Goal: Obtain resource: Obtain resource

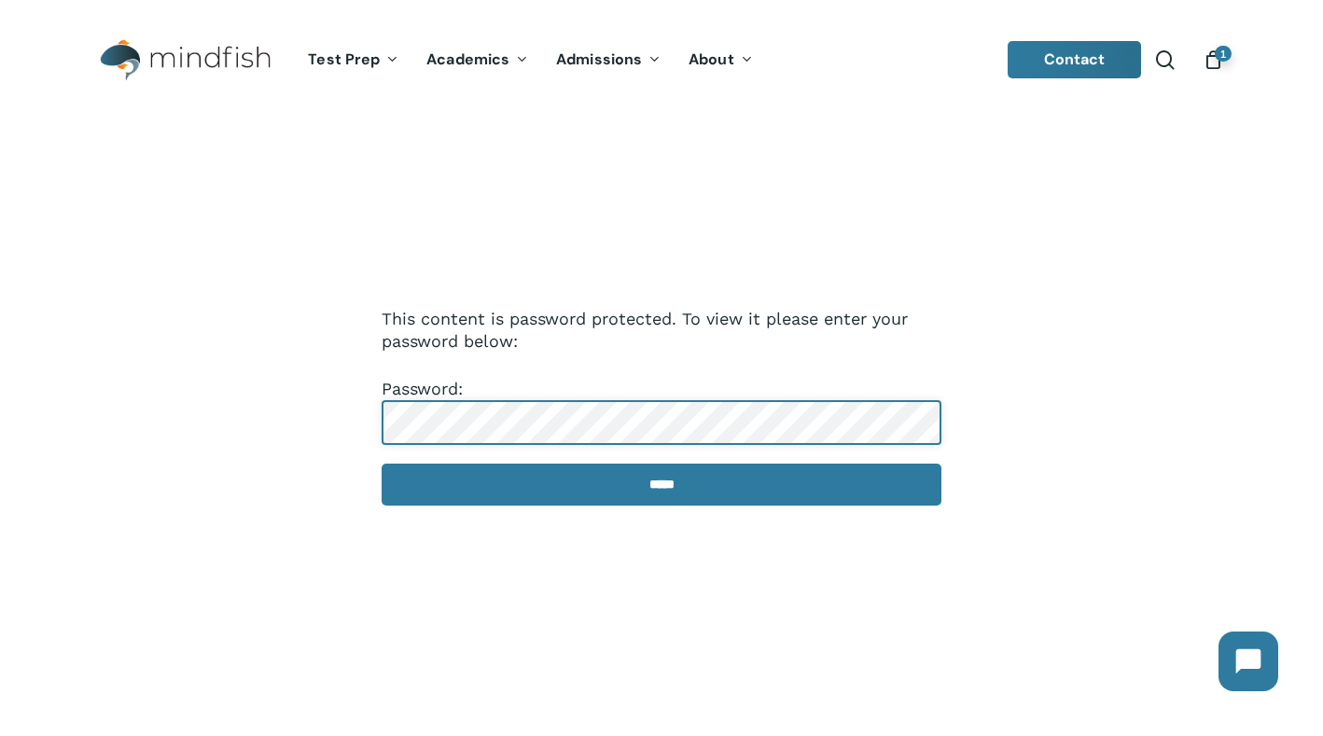
click at [382, 464] on input "*****" at bounding box center [662, 485] width 560 height 42
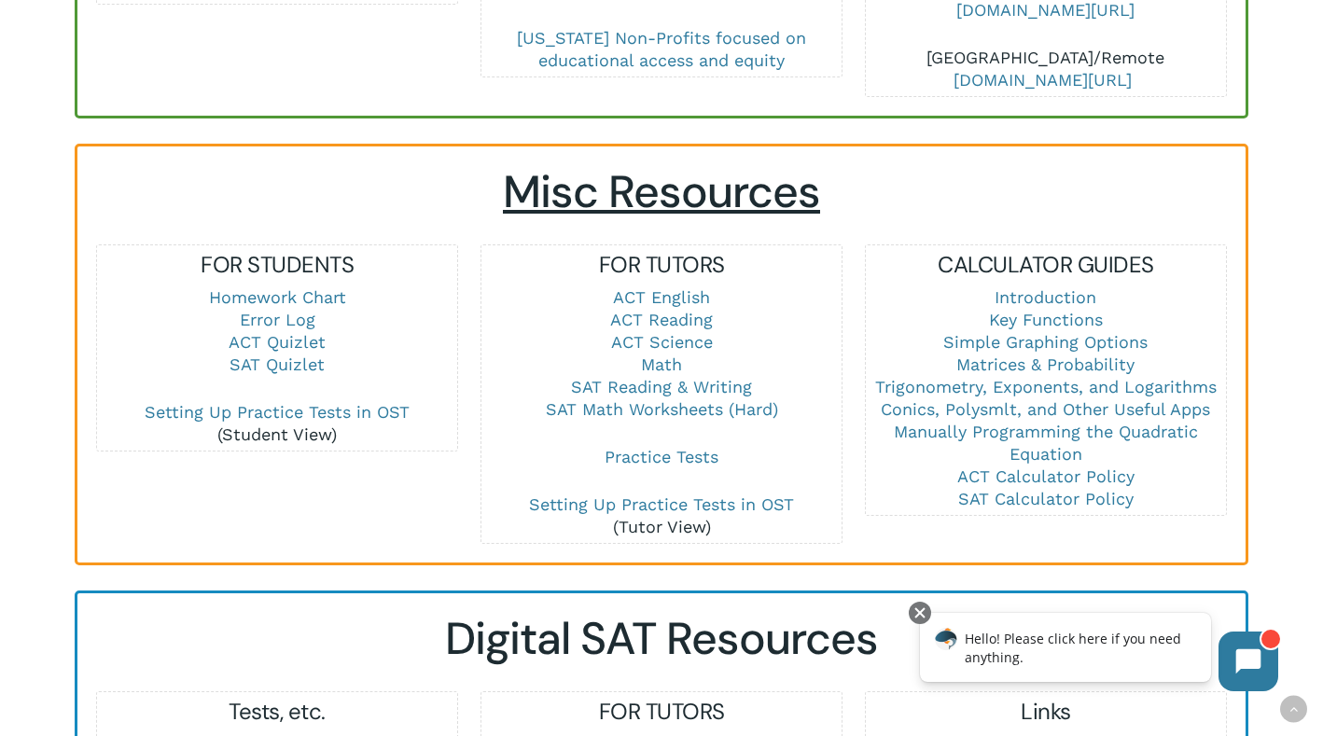
scroll to position [1166, 0]
click at [619, 398] on link "SAT Math Worksheets (Hard)" at bounding box center [662, 408] width 232 height 20
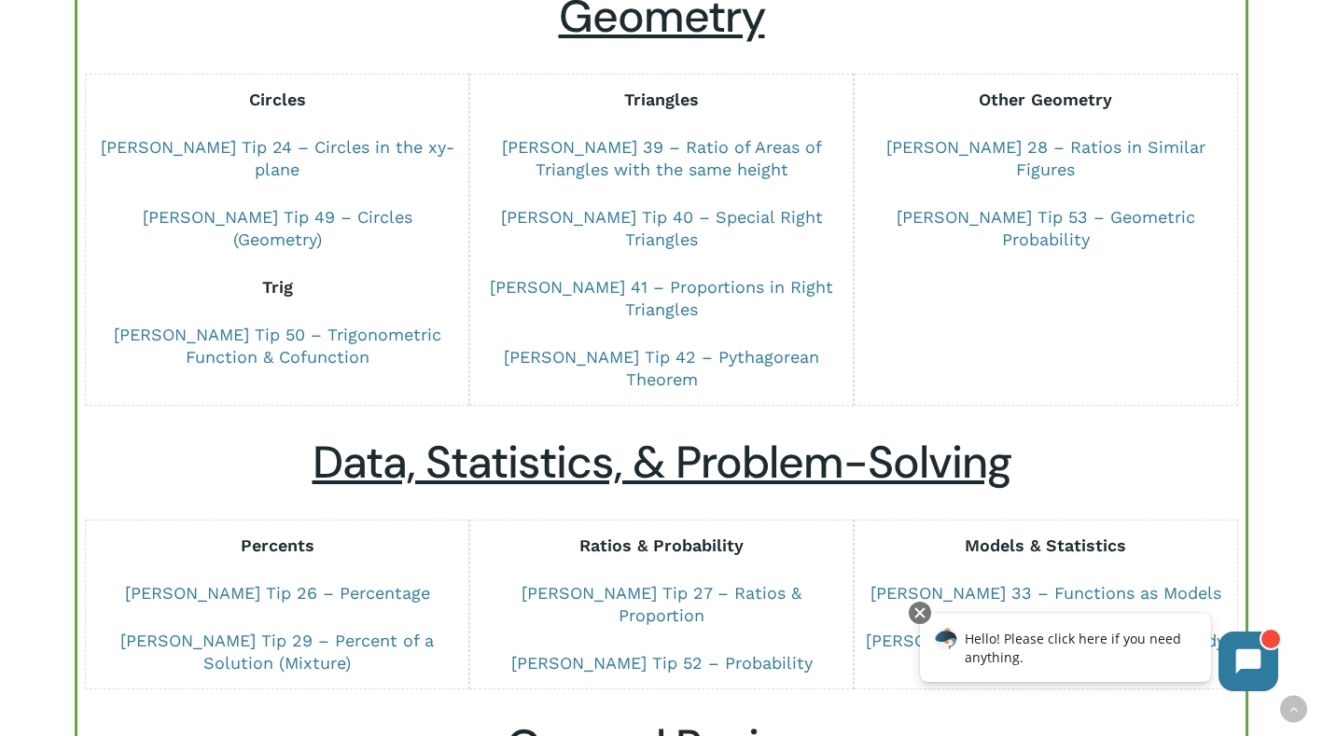
scroll to position [1039, 0]
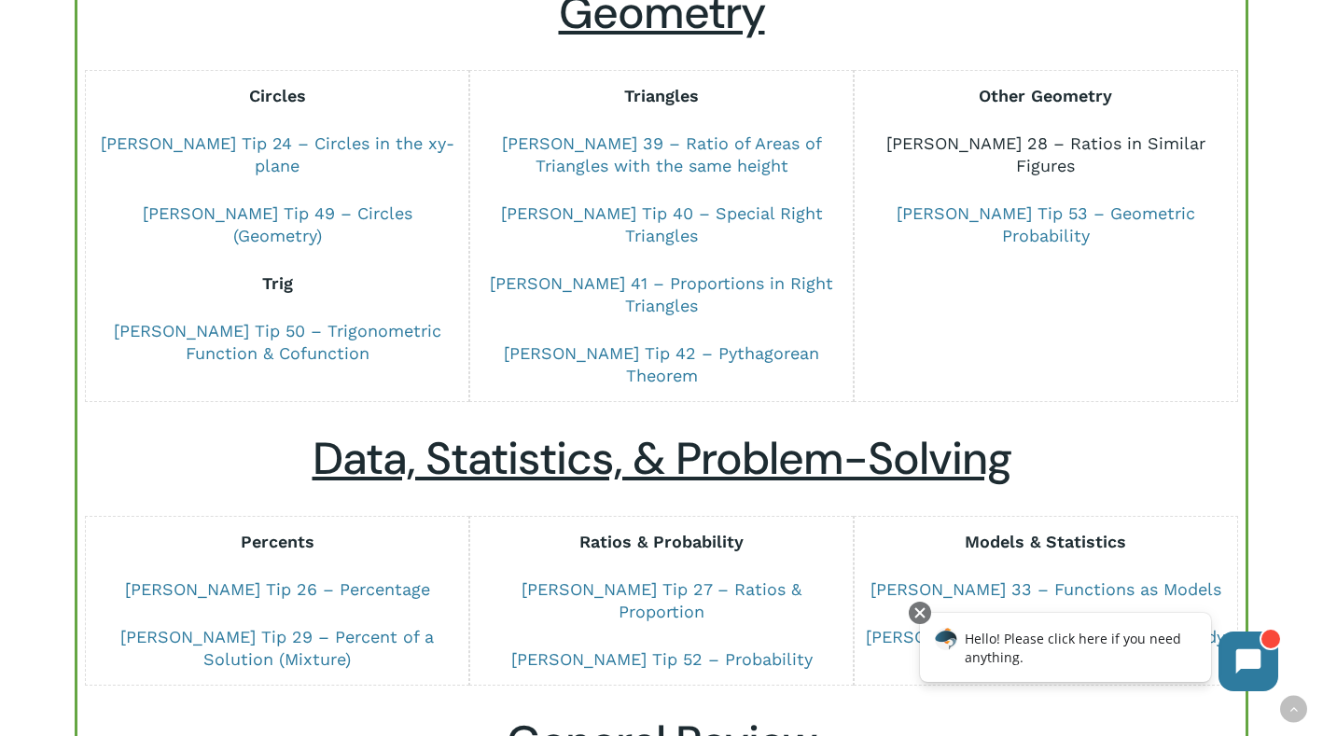
click at [1077, 133] on link "[PERSON_NAME] 28 – Ratios in Similar Figures" at bounding box center [1045, 154] width 319 height 42
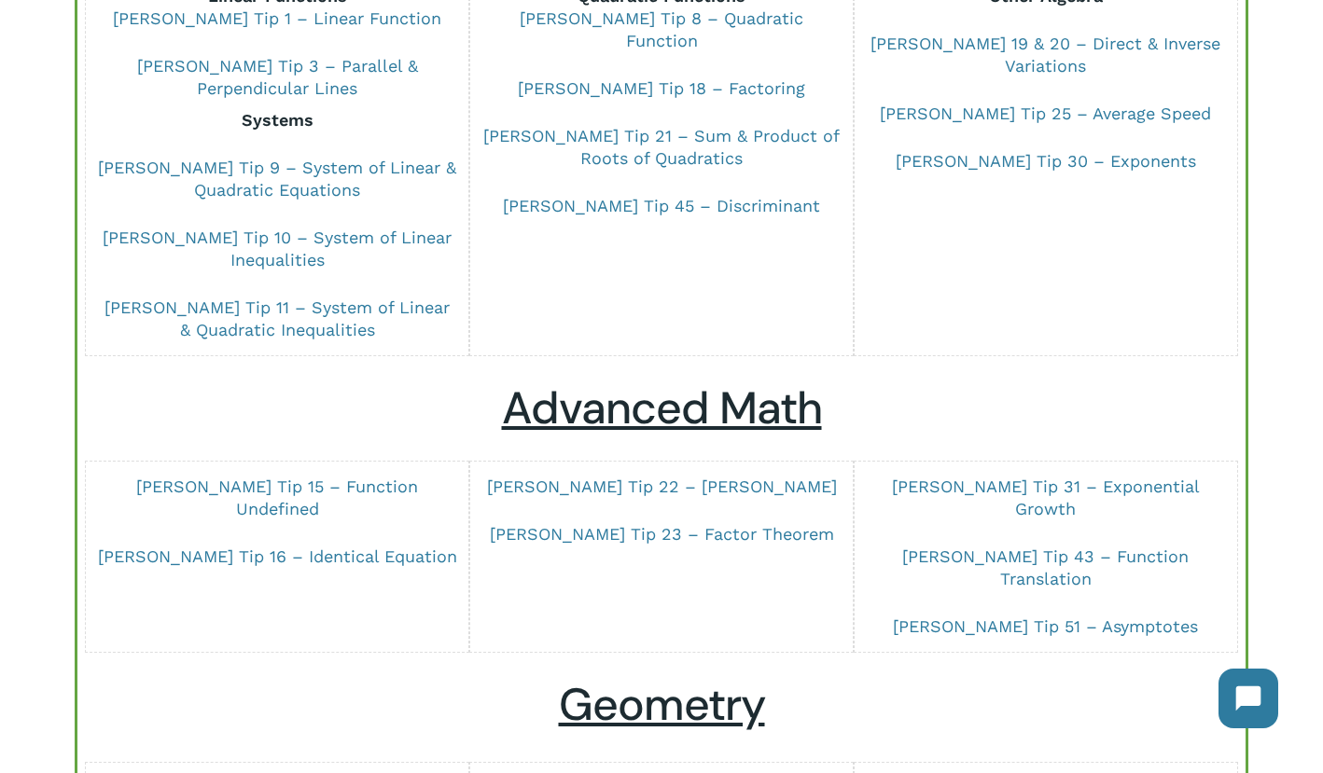
scroll to position [270, 0]
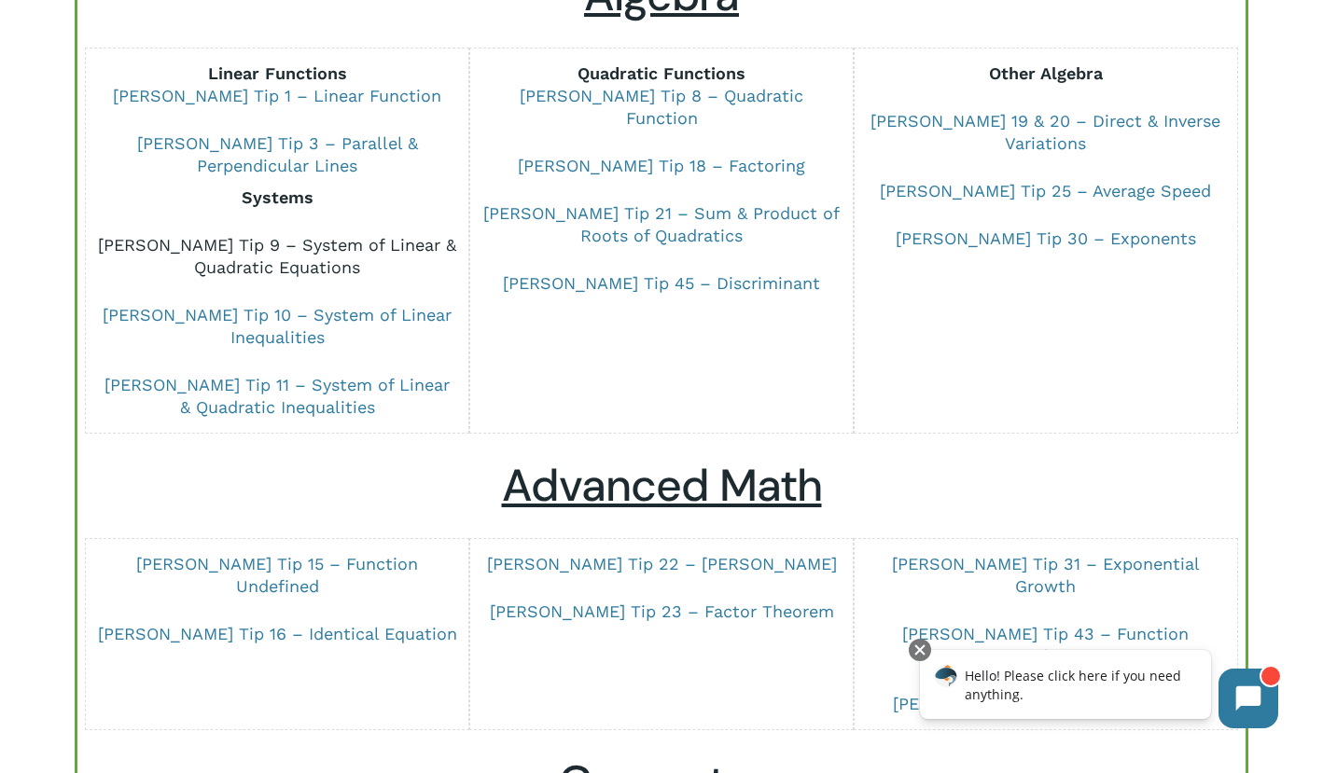
click at [297, 271] on link "[PERSON_NAME] Tip 9 – System of Linear & Quadratic Equations" at bounding box center [277, 256] width 358 height 42
